Goal: Book appointment/travel/reservation

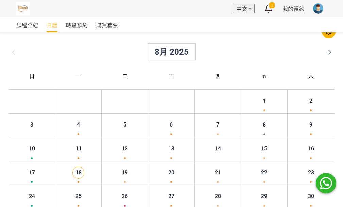
scroll to position [68, 0]
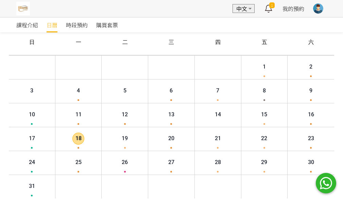
click at [74, 136] on span "18" at bounding box center [73, 138] width 12 height 12
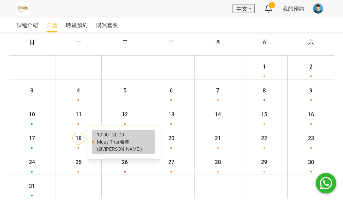
click at [101, 142] on li "19:00 - 20:00 Muay Thai 泰拳 (庭/Nick)" at bounding box center [117, 141] width 63 height 23
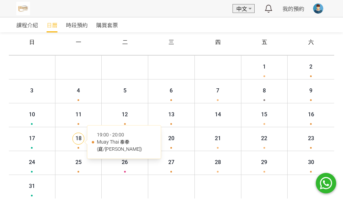
click at [319, 12] on div at bounding box center [319, 8] width 10 height 10
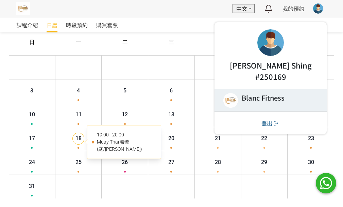
click at [265, 96] on link at bounding box center [271, 100] width 112 height 22
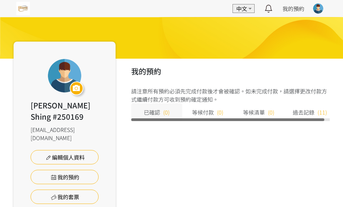
scroll to position [45, 0]
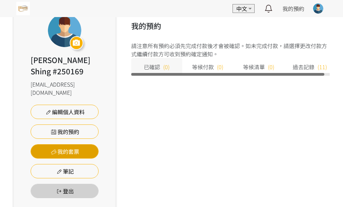
click at [75, 144] on link "我的套票" at bounding box center [65, 151] width 68 height 14
